Goal: Task Accomplishment & Management: Use online tool/utility

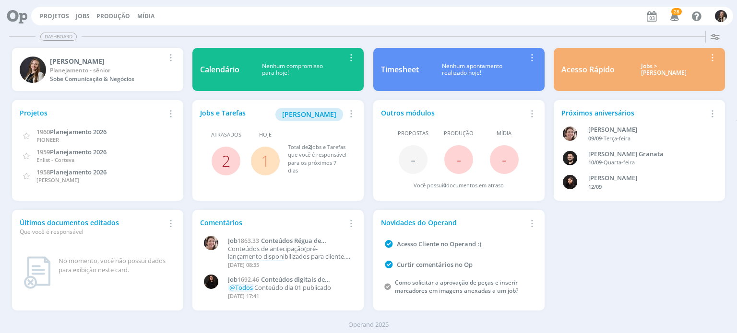
click at [226, 164] on link "2" at bounding box center [226, 161] width 9 height 21
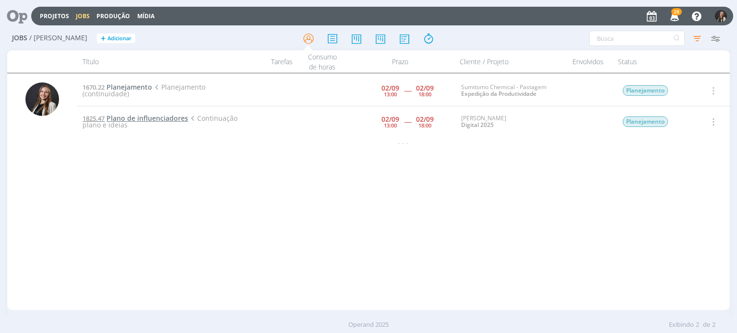
click at [156, 117] on span "Plano de influenciadores" at bounding box center [147, 118] width 82 height 9
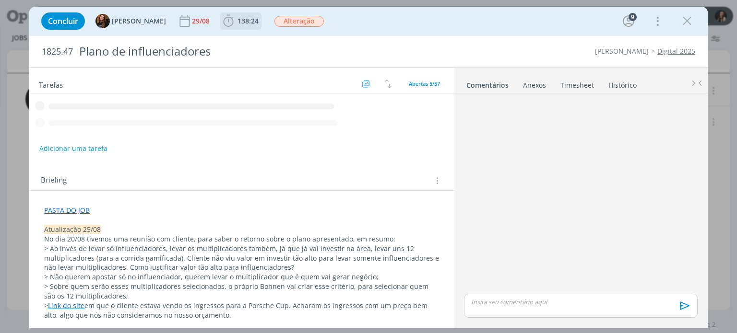
click at [221, 20] on icon "dialog" at bounding box center [228, 21] width 14 height 14
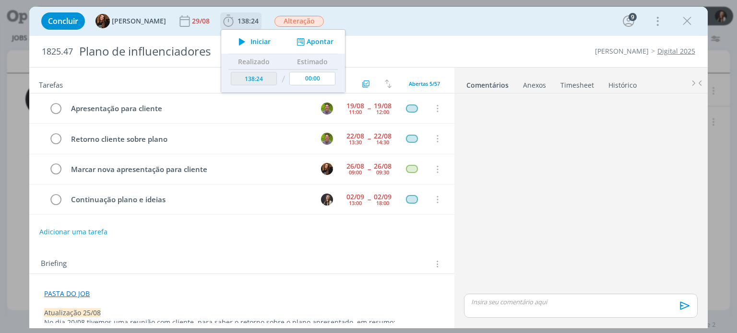
click at [255, 44] on span "Iniciar" at bounding box center [260, 41] width 20 height 7
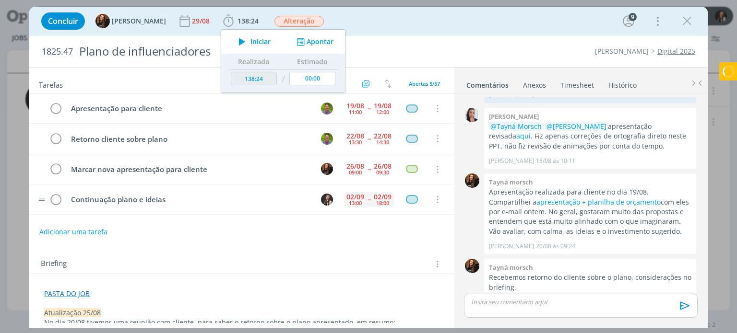
scroll to position [27, 0]
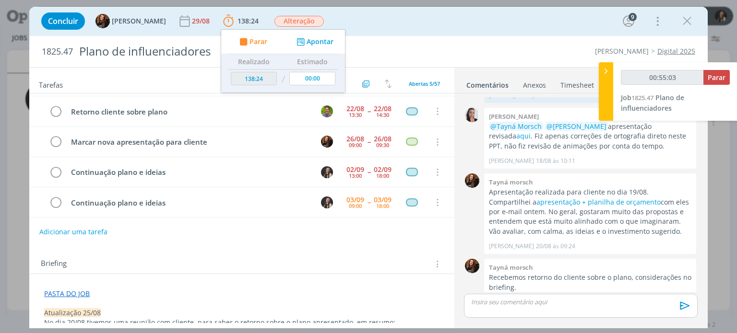
type input "00:55:04"
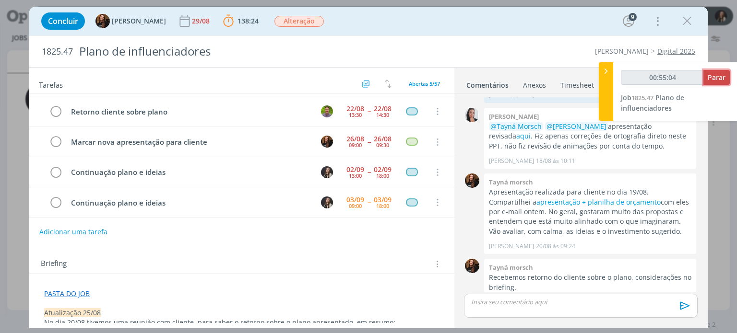
click at [706, 74] on button "Parar" at bounding box center [716, 77] width 26 height 15
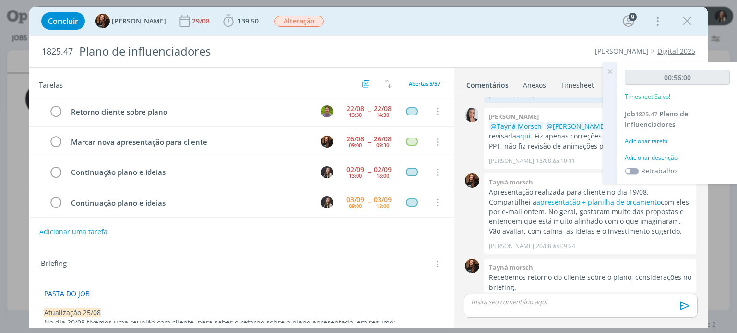
click at [608, 73] on icon at bounding box center [609, 71] width 17 height 19
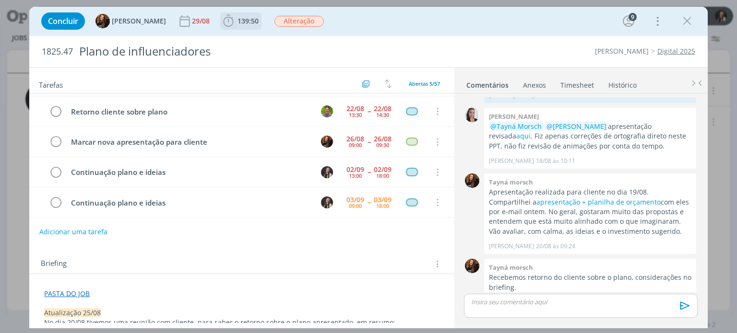
click at [222, 23] on icon "dialog" at bounding box center [228, 21] width 14 height 14
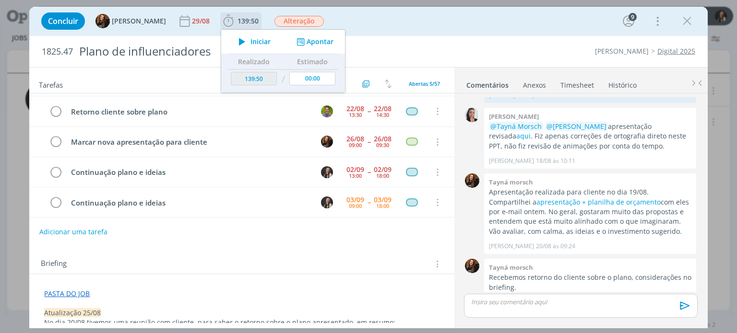
click at [234, 41] on icon "dialog" at bounding box center [242, 41] width 17 height 12
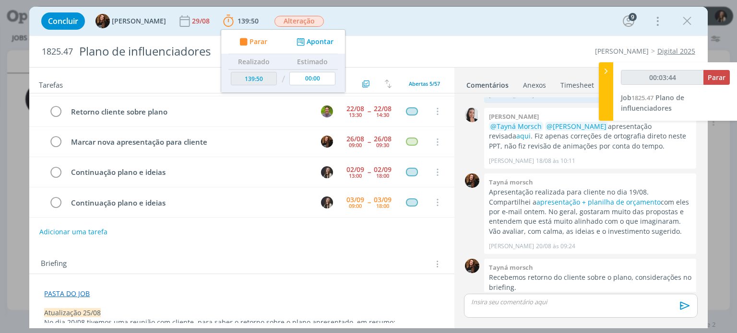
type input "00:03:45"
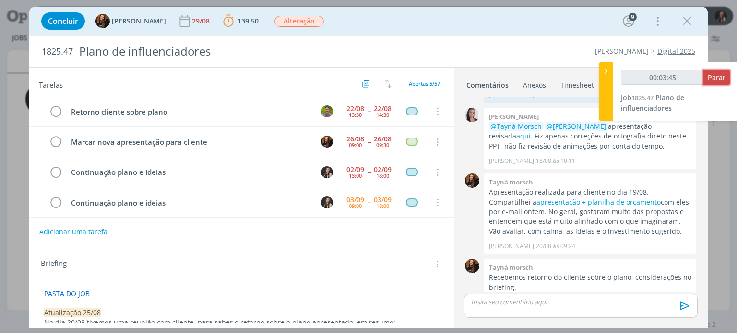
click at [712, 78] on span "Parar" at bounding box center [716, 77] width 18 height 9
